Goal: Task Accomplishment & Management: Manage account settings

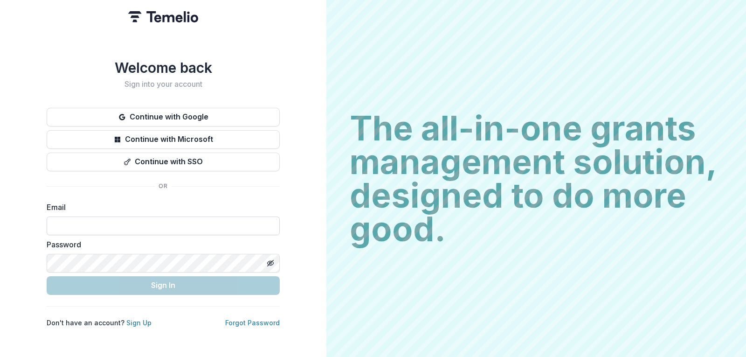
click at [161, 227] on input at bounding box center [163, 225] width 233 height 19
type input "**********"
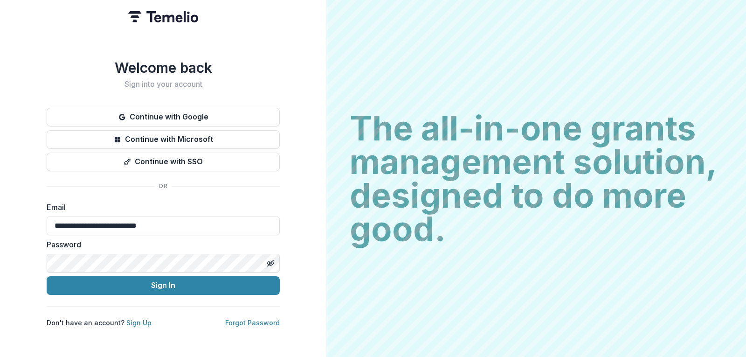
click at [47, 276] on button "Sign In" at bounding box center [163, 285] width 233 height 19
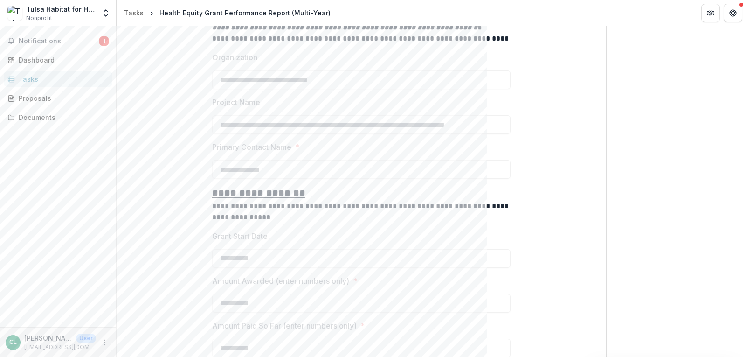
scroll to position [233, 0]
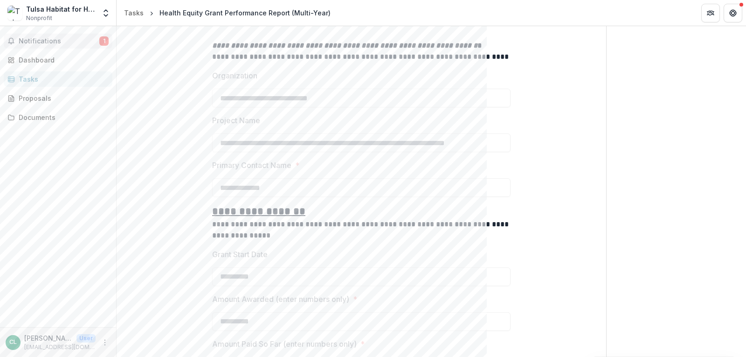
click at [48, 41] on span "Notifications" at bounding box center [59, 41] width 81 height 8
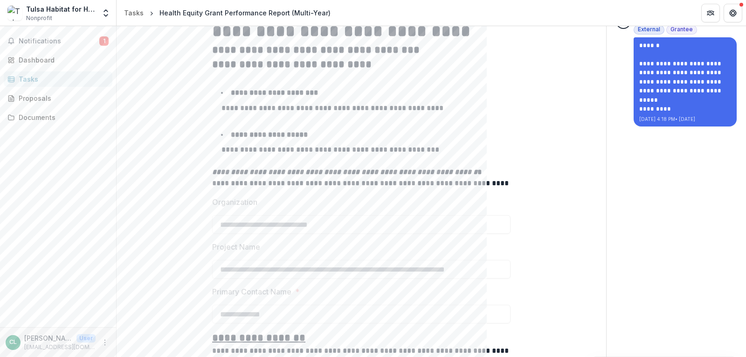
scroll to position [0, 0]
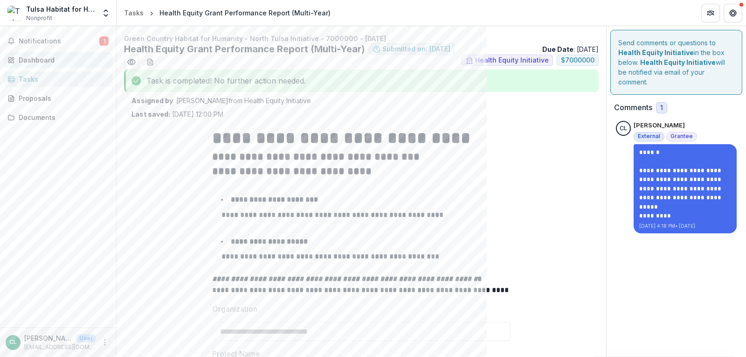
click at [23, 60] on div "Dashboard" at bounding box center [62, 60] width 86 height 10
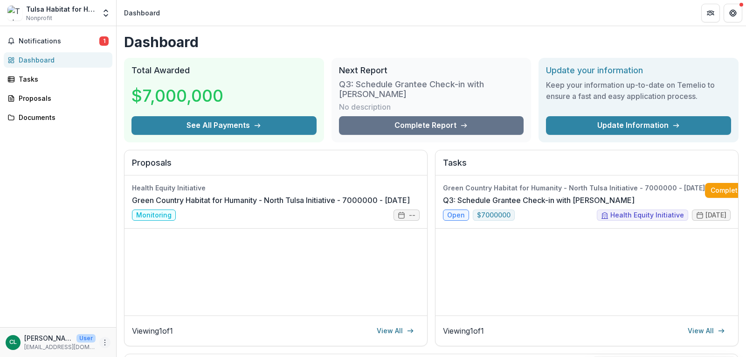
click at [105, 344] on icon "More" at bounding box center [104, 341] width 7 height 7
click at [135, 338] on button "Logout" at bounding box center [167, 337] width 100 height 15
